Goal: Register for event/course

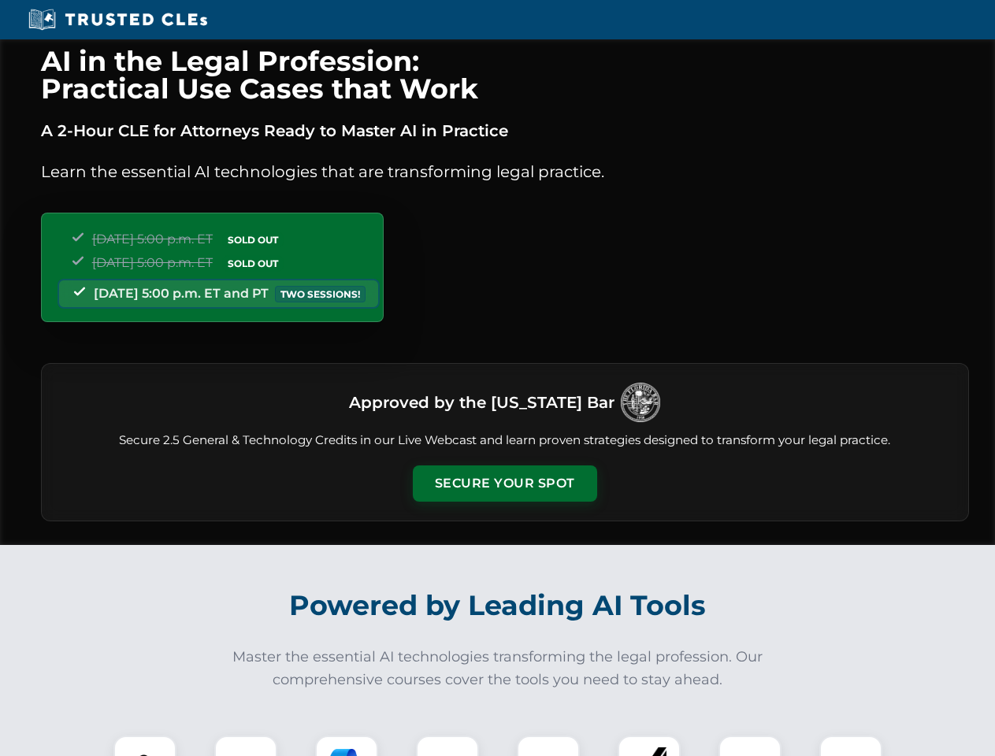
click at [504, 484] on button "Secure Your Spot" at bounding box center [505, 483] width 184 height 36
click at [145, 746] on img at bounding box center [145, 767] width 46 height 46
click at [246, 746] on div at bounding box center [245, 767] width 63 height 63
